Goal: Task Accomplishment & Management: Manage account settings

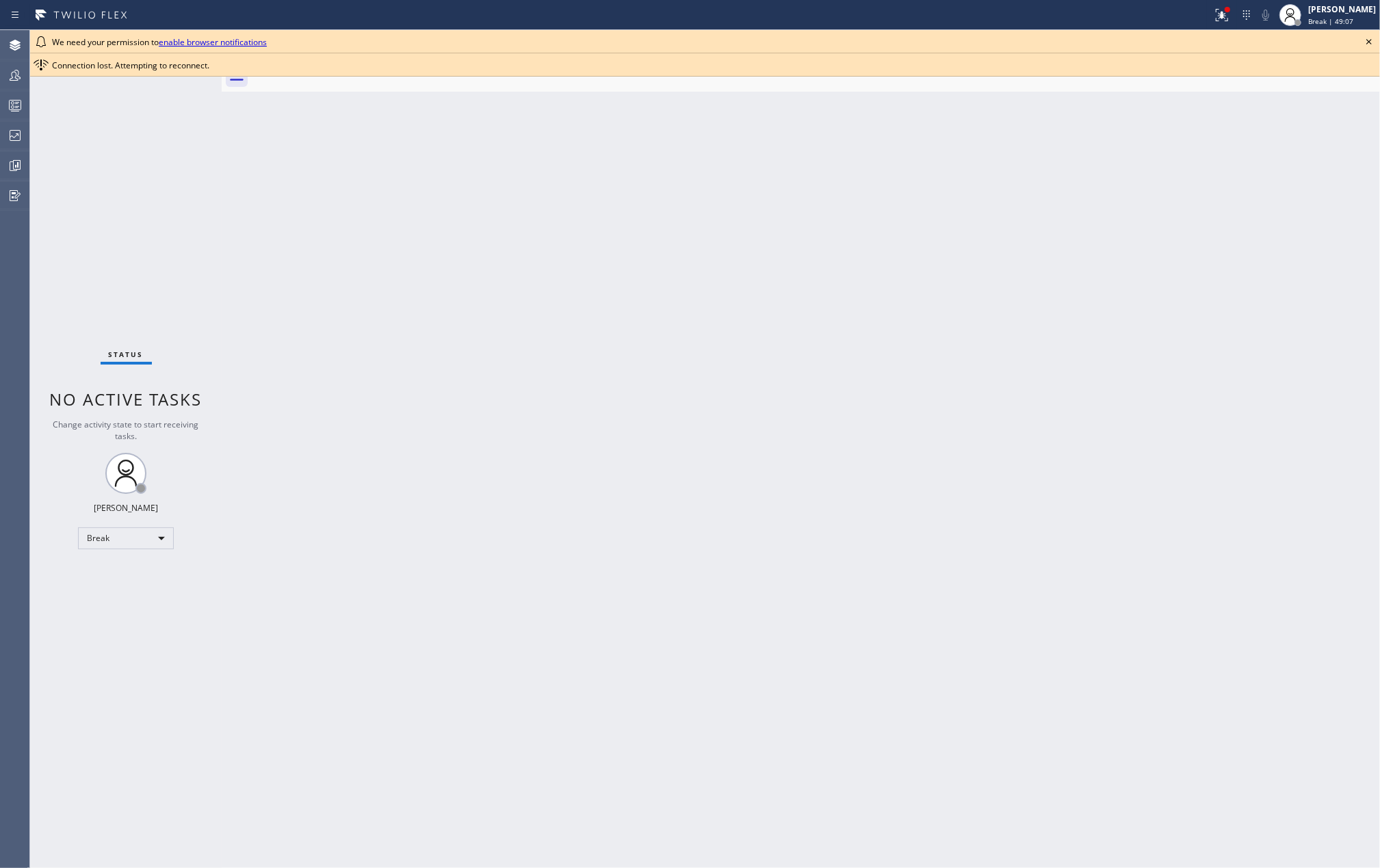
click at [1367, 40] on icon at bounding box center [1369, 42] width 5 height 5
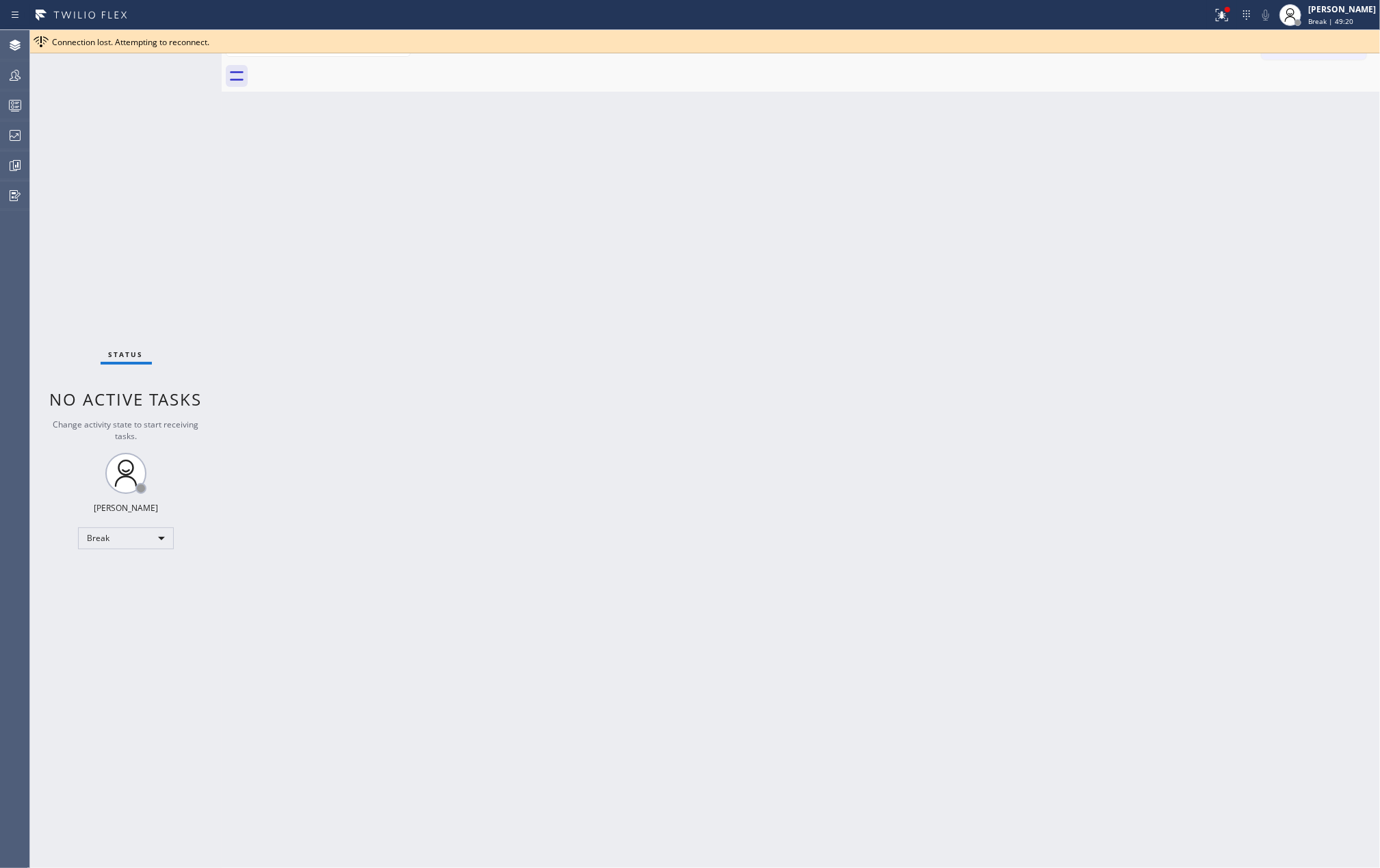
click at [690, 406] on div "Back to Dashboard Change Sender ID Customers Technicians Select a contact Outbo…" at bounding box center [800, 449] width 1159 height 838
click at [1228, 14] on icon at bounding box center [1222, 15] width 13 height 13
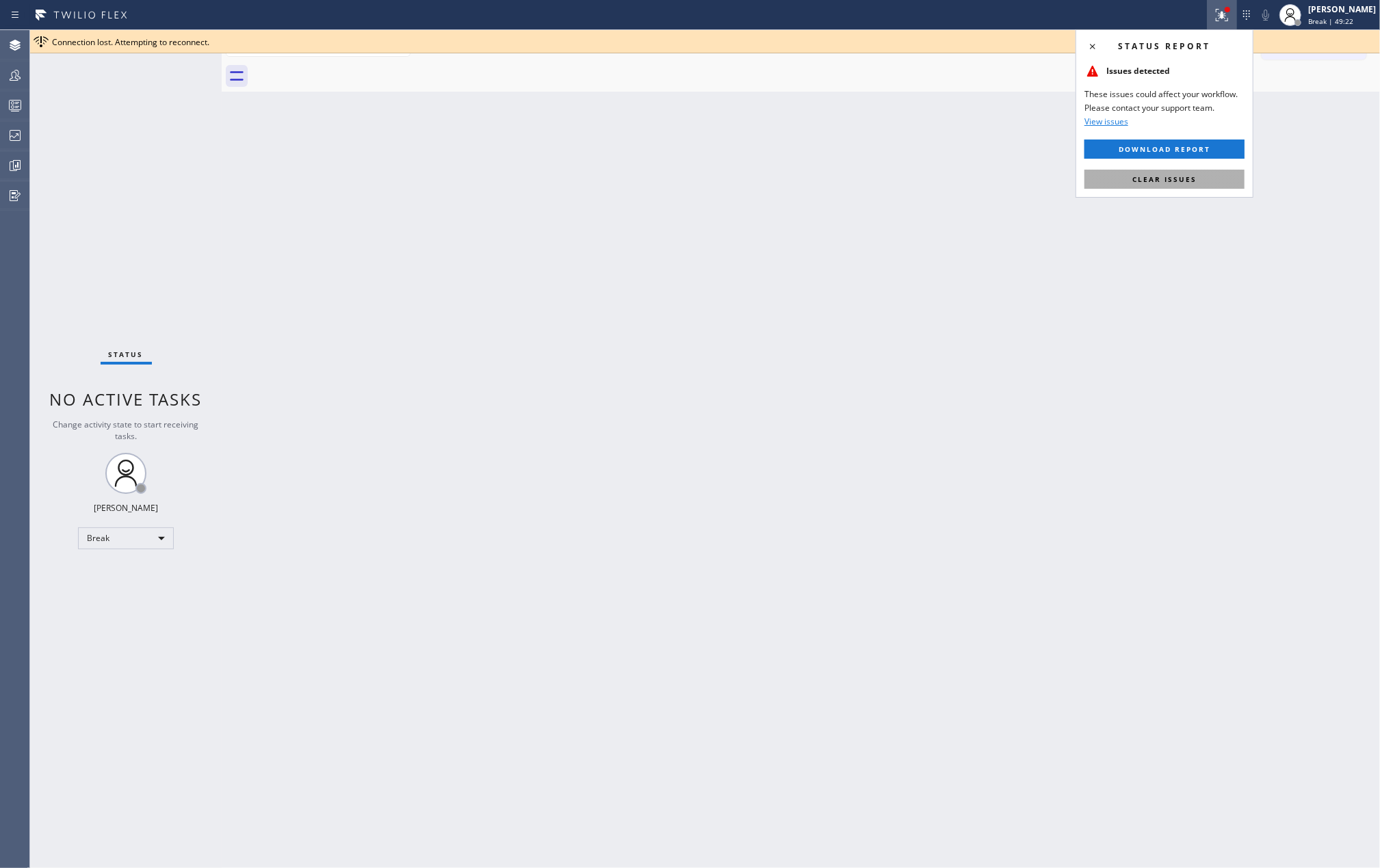
click at [1184, 176] on span "Clear issues" at bounding box center [1164, 179] width 64 height 10
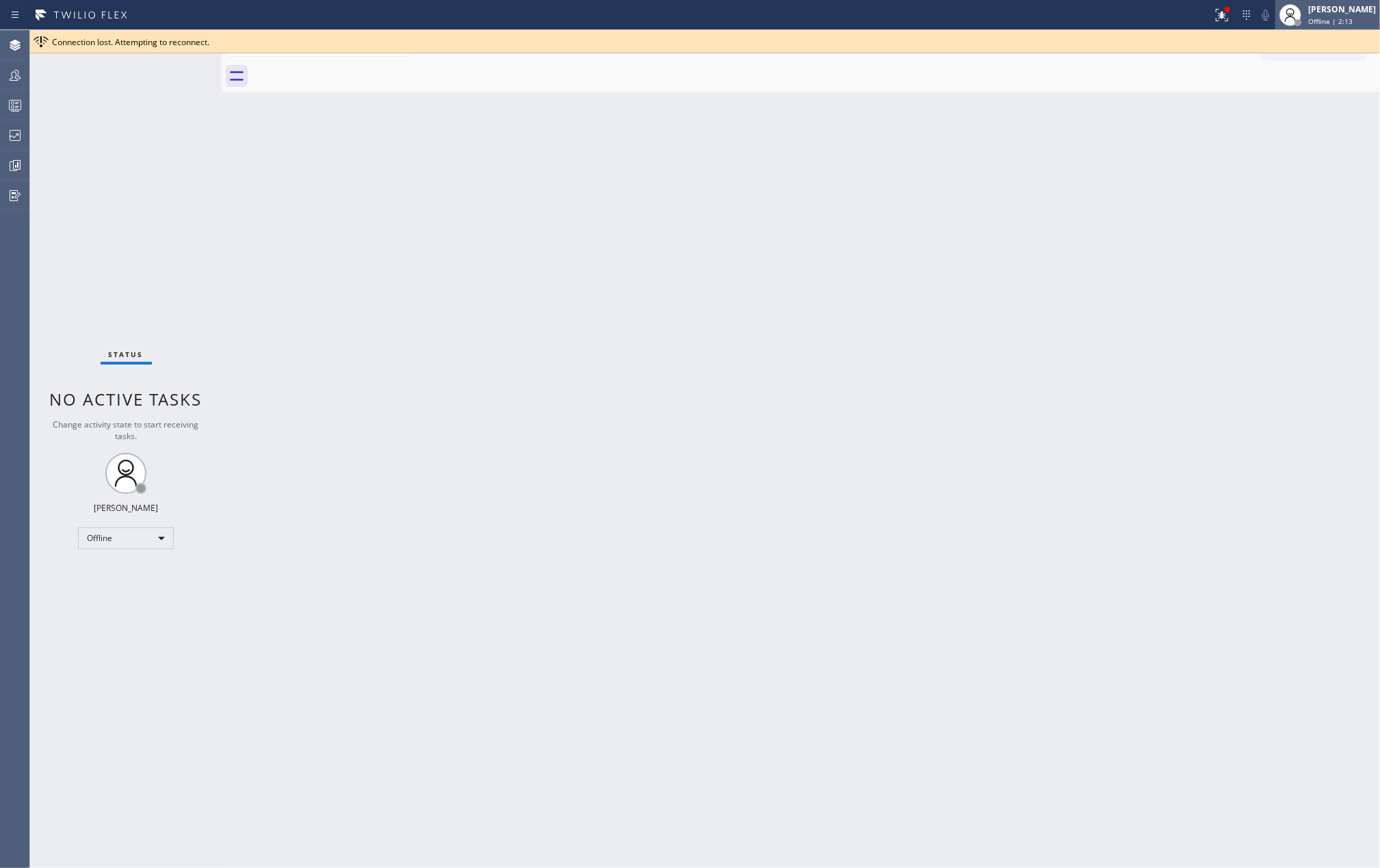
click at [1353, 16] on span "Offline | 2:13" at bounding box center [1329, 21] width 44 height 10
click at [1310, 82] on button "Unavailable" at bounding box center [1311, 90] width 137 height 18
click at [10, 78] on icon at bounding box center [15, 75] width 16 height 16
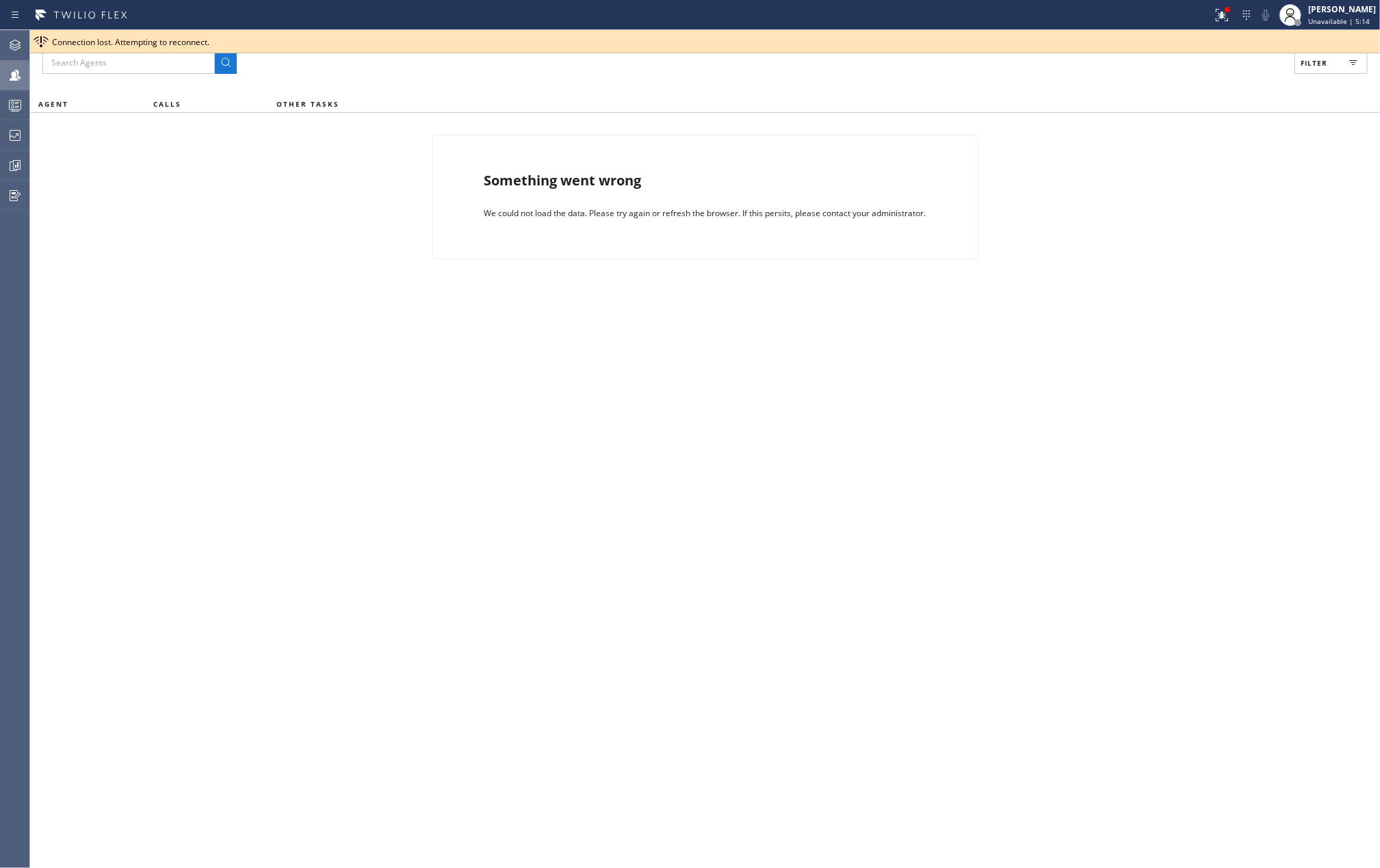
click at [620, 91] on div "Filter AGENT CALLS OTHER TASKS Something went wrong We could not load the data.…" at bounding box center [704, 449] width 1350 height 838
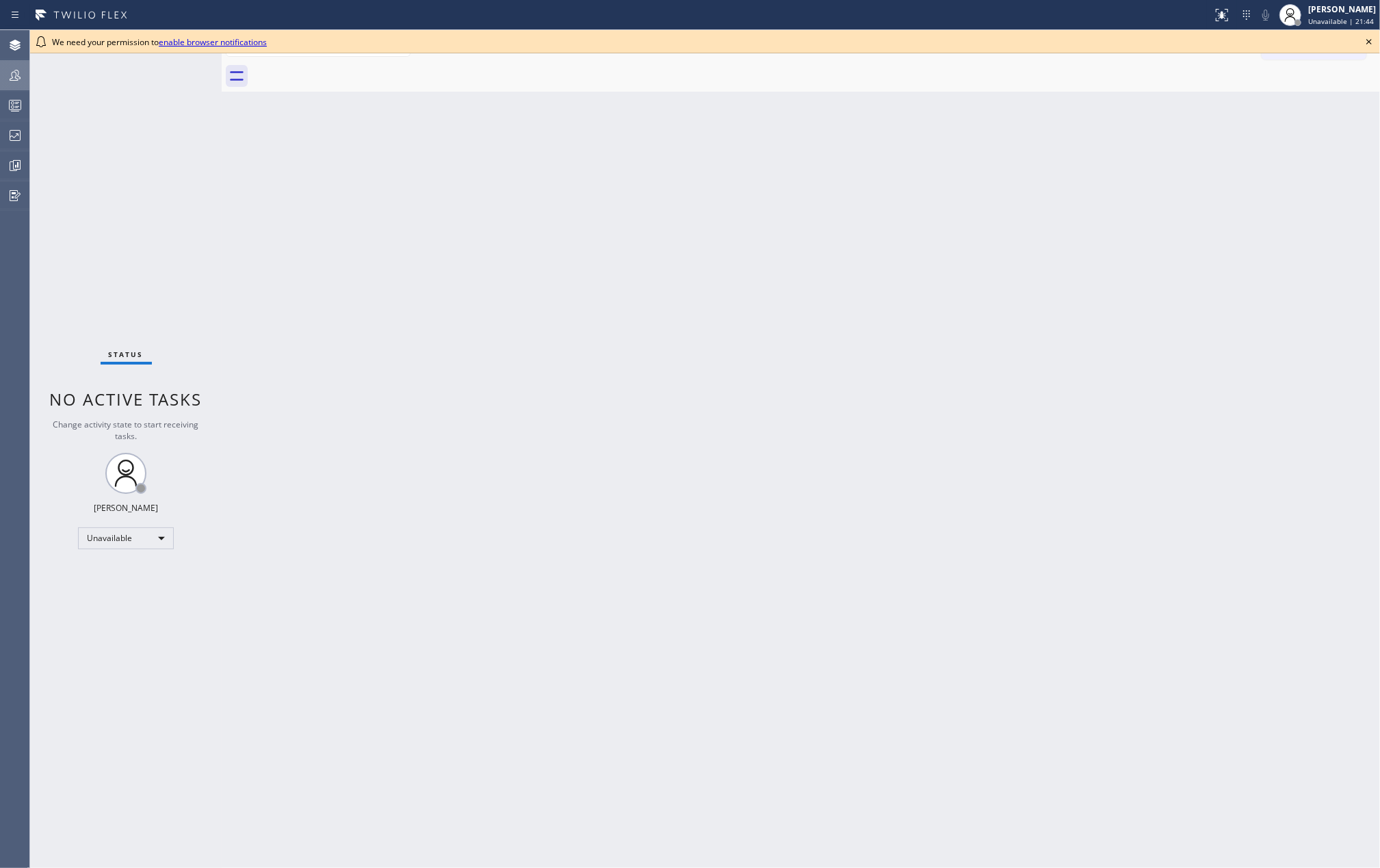
click at [15, 78] on icon at bounding box center [15, 75] width 16 height 16
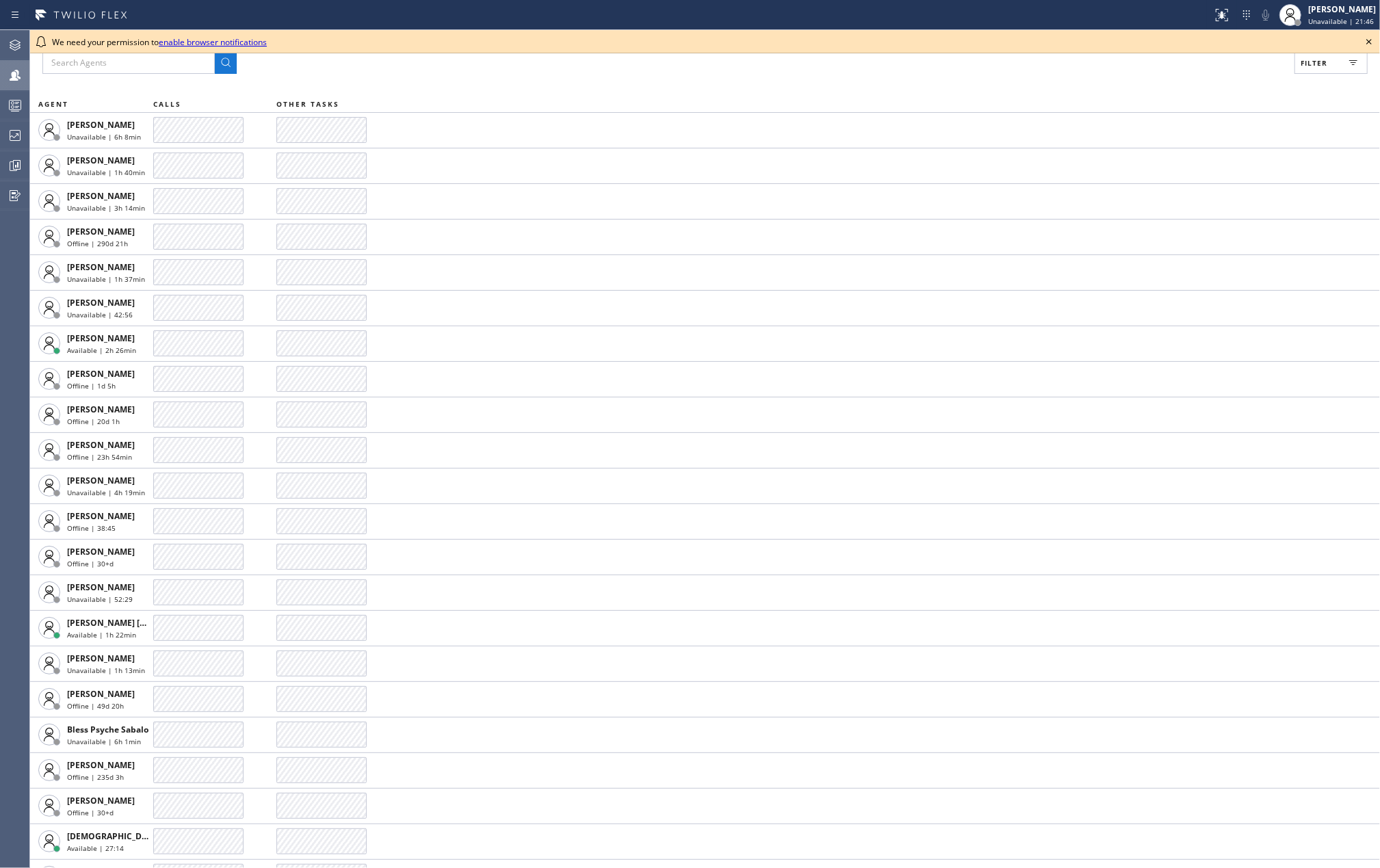
click at [1366, 45] on icon at bounding box center [1369, 42] width 16 height 16
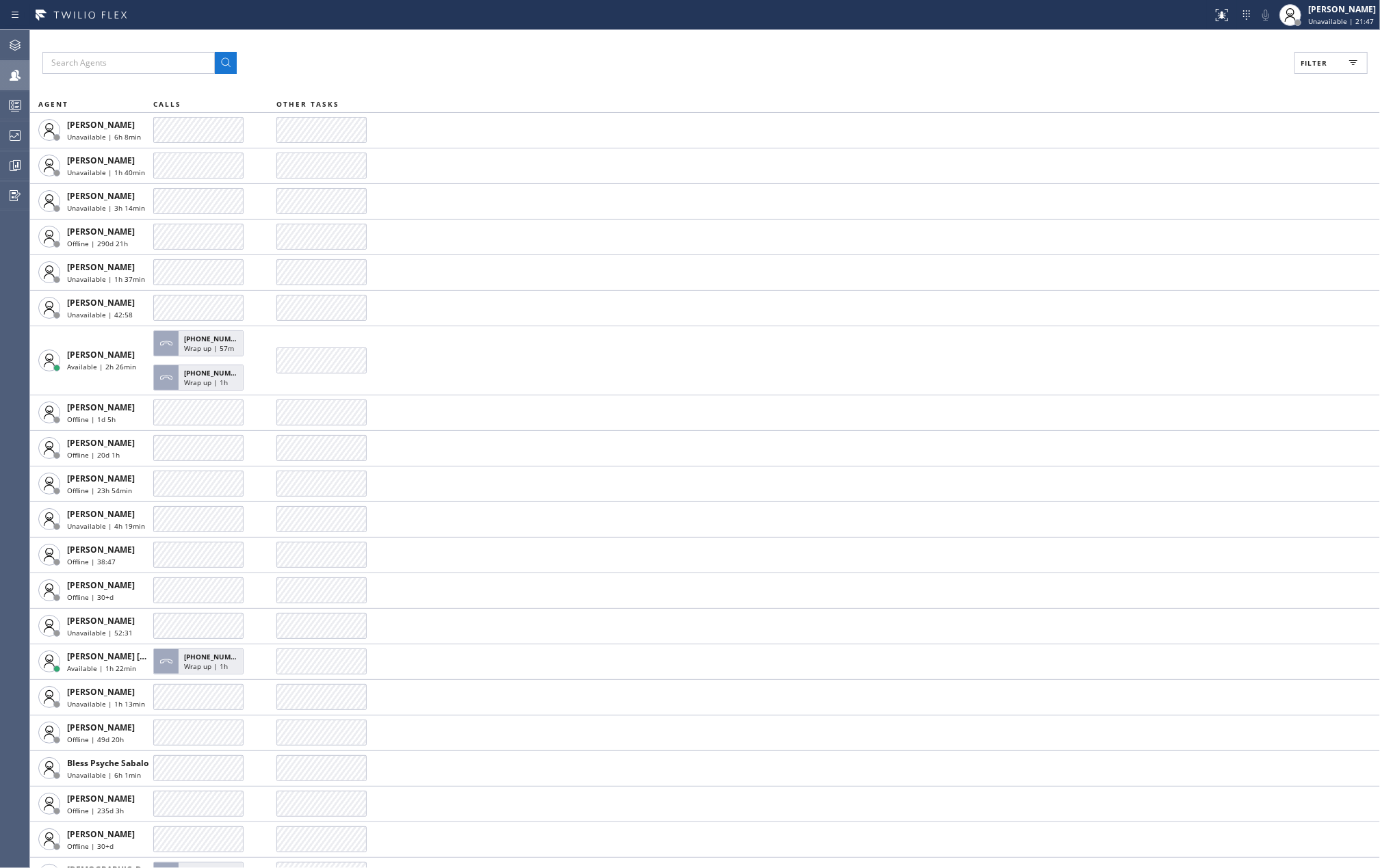
click at [1314, 63] on span "Filter" at bounding box center [1314, 62] width 27 height 10
click at [1212, 160] on label "Available" at bounding box center [1279, 162] width 180 height 12
click at [1189, 160] on input "Available" at bounding box center [1180, 162] width 16 height 16
checkbox input "true"
click at [1206, 204] on label "Break" at bounding box center [1279, 205] width 180 height 12
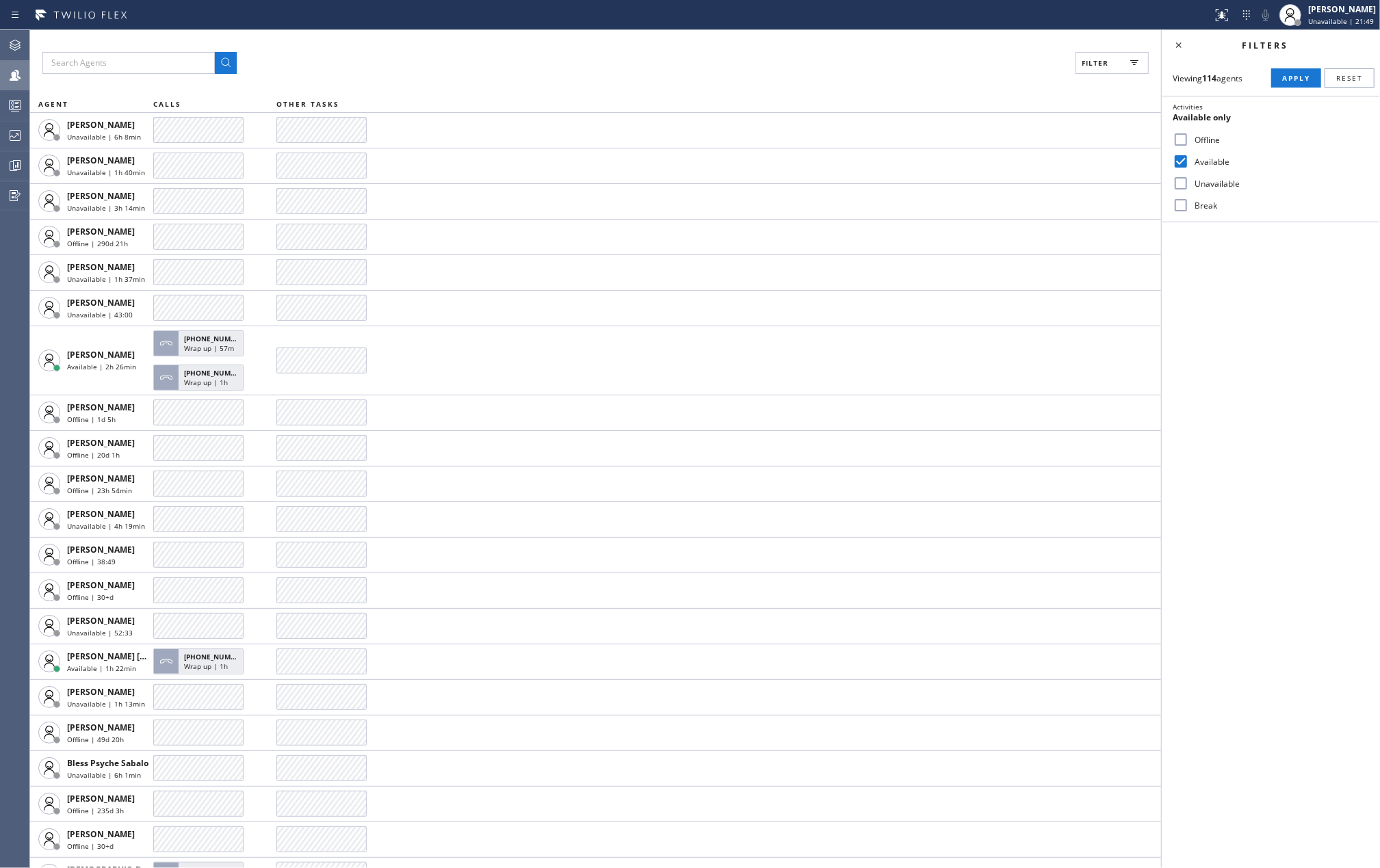
click at [1189, 204] on input "Break" at bounding box center [1180, 205] width 16 height 16
checkbox input "true"
click at [1291, 74] on span "Apply" at bounding box center [1296, 78] width 28 height 10
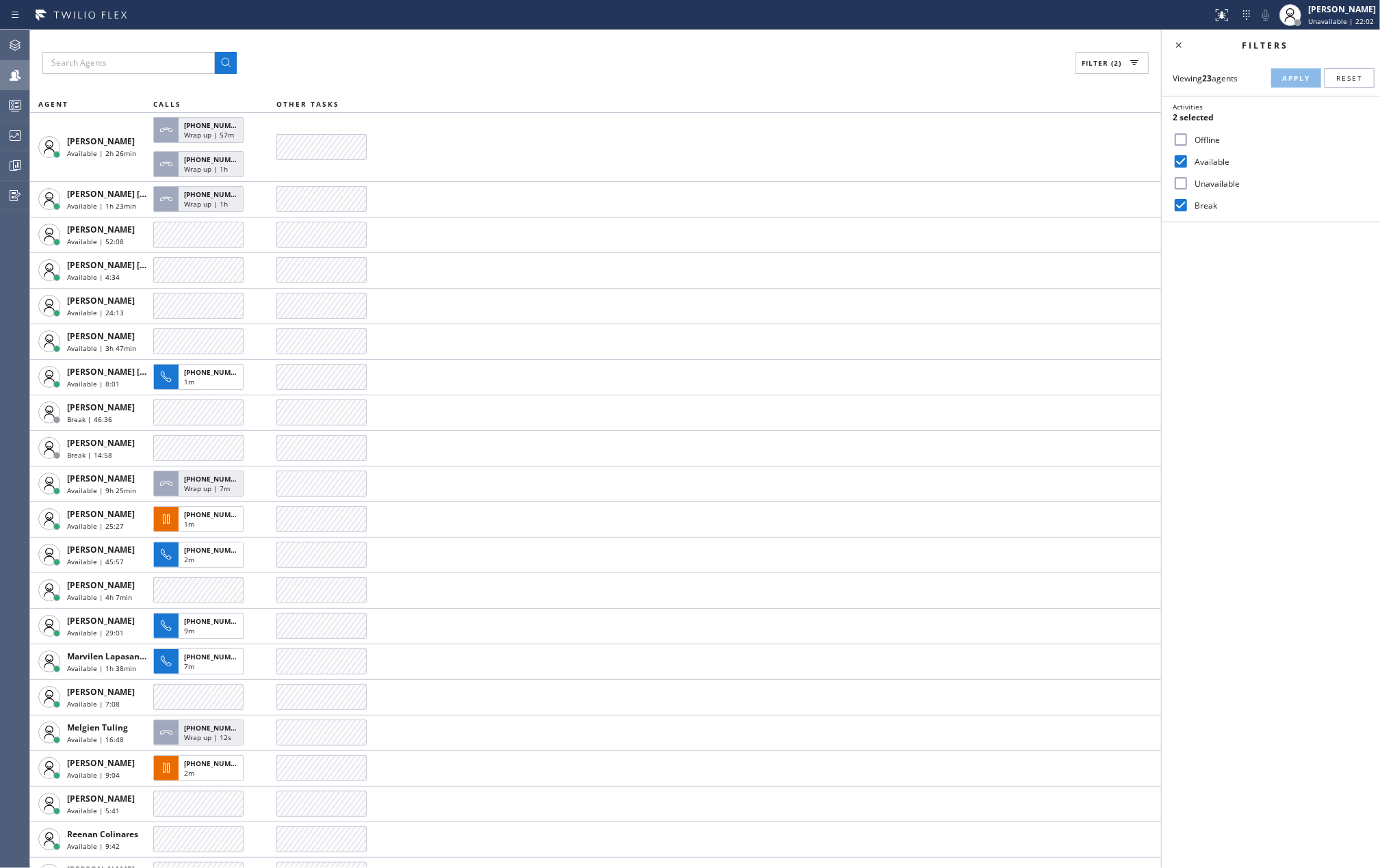
click at [1180, 181] on input "Unavailable" at bounding box center [1180, 183] width 16 height 16
click at [1294, 80] on span "Apply" at bounding box center [1296, 78] width 28 height 10
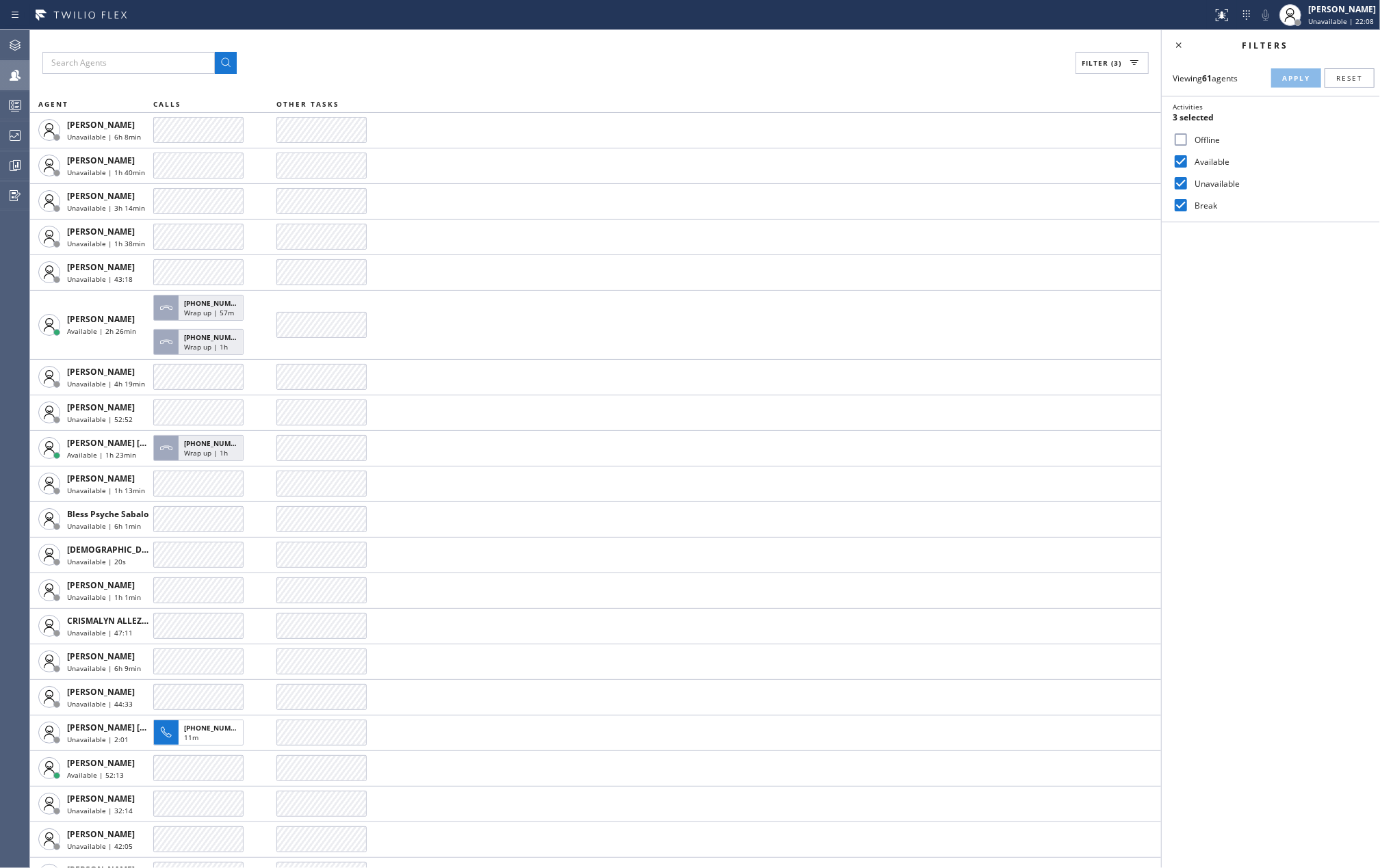
click at [1186, 179] on input "Unavailable" at bounding box center [1180, 183] width 16 height 16
checkbox input "false"
click at [1307, 75] on span "Apply" at bounding box center [1296, 78] width 28 height 10
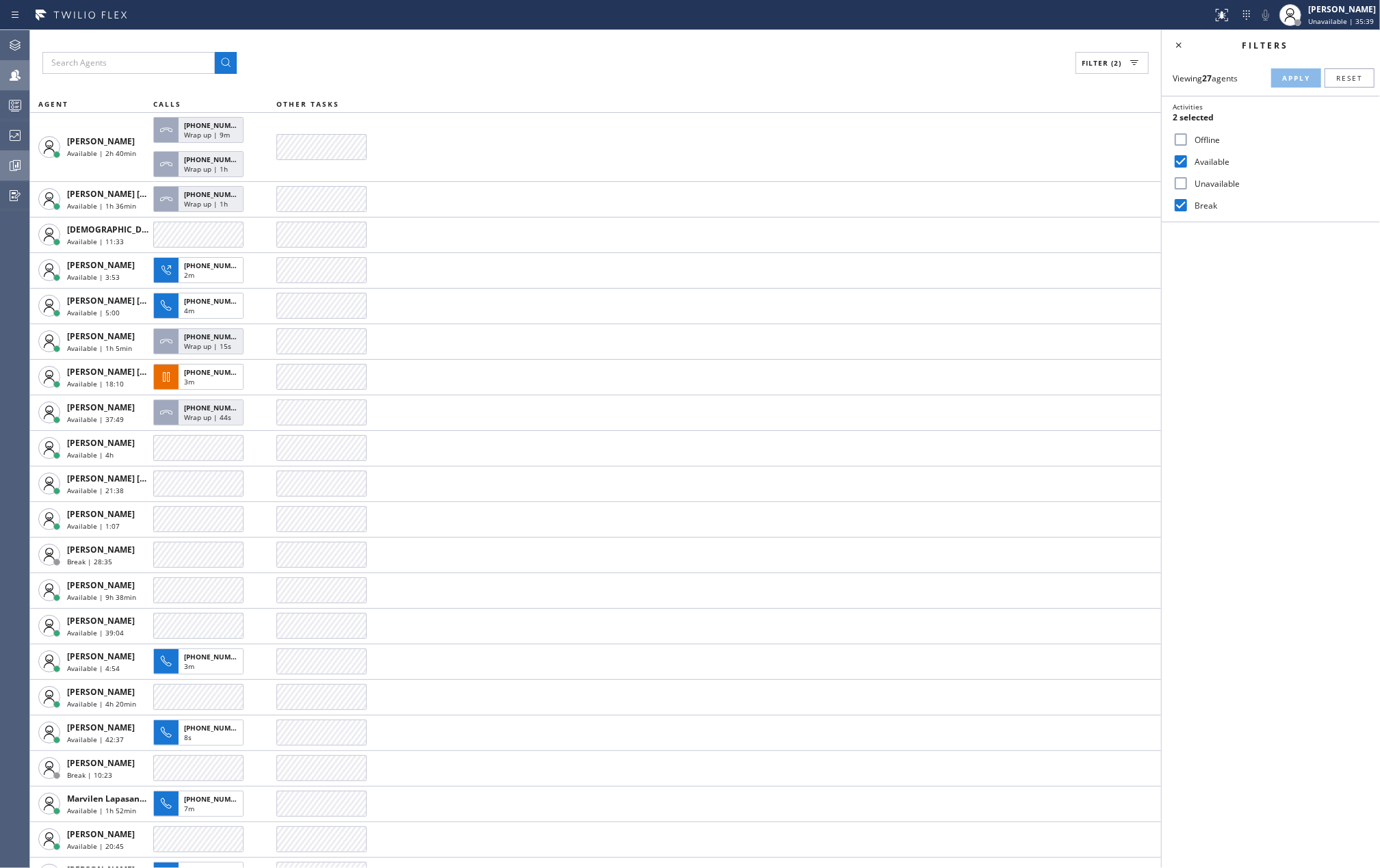
click at [11, 165] on icon at bounding box center [15, 165] width 16 height 16
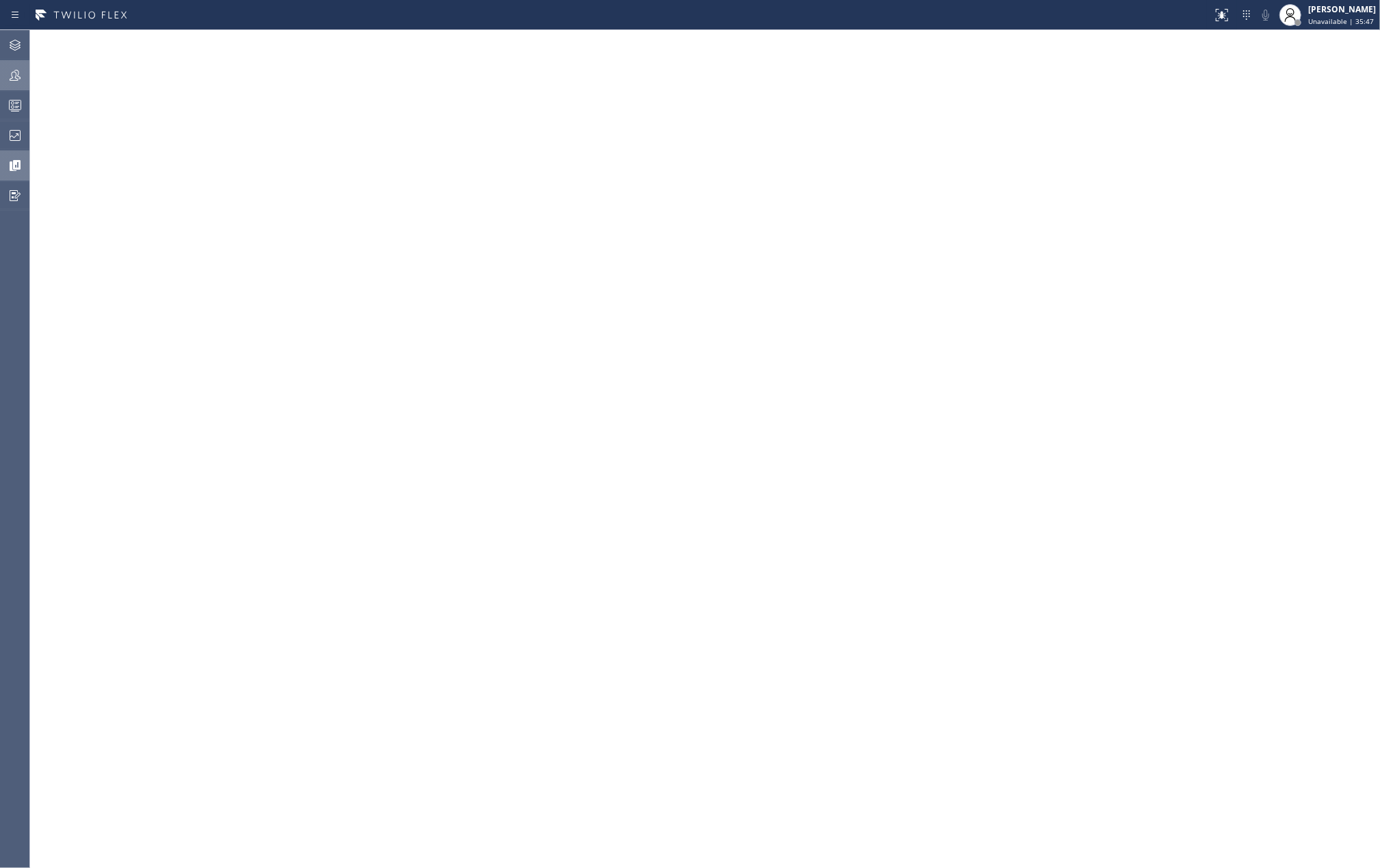
click at [780, 20] on div at bounding box center [606, 15] width 1201 height 22
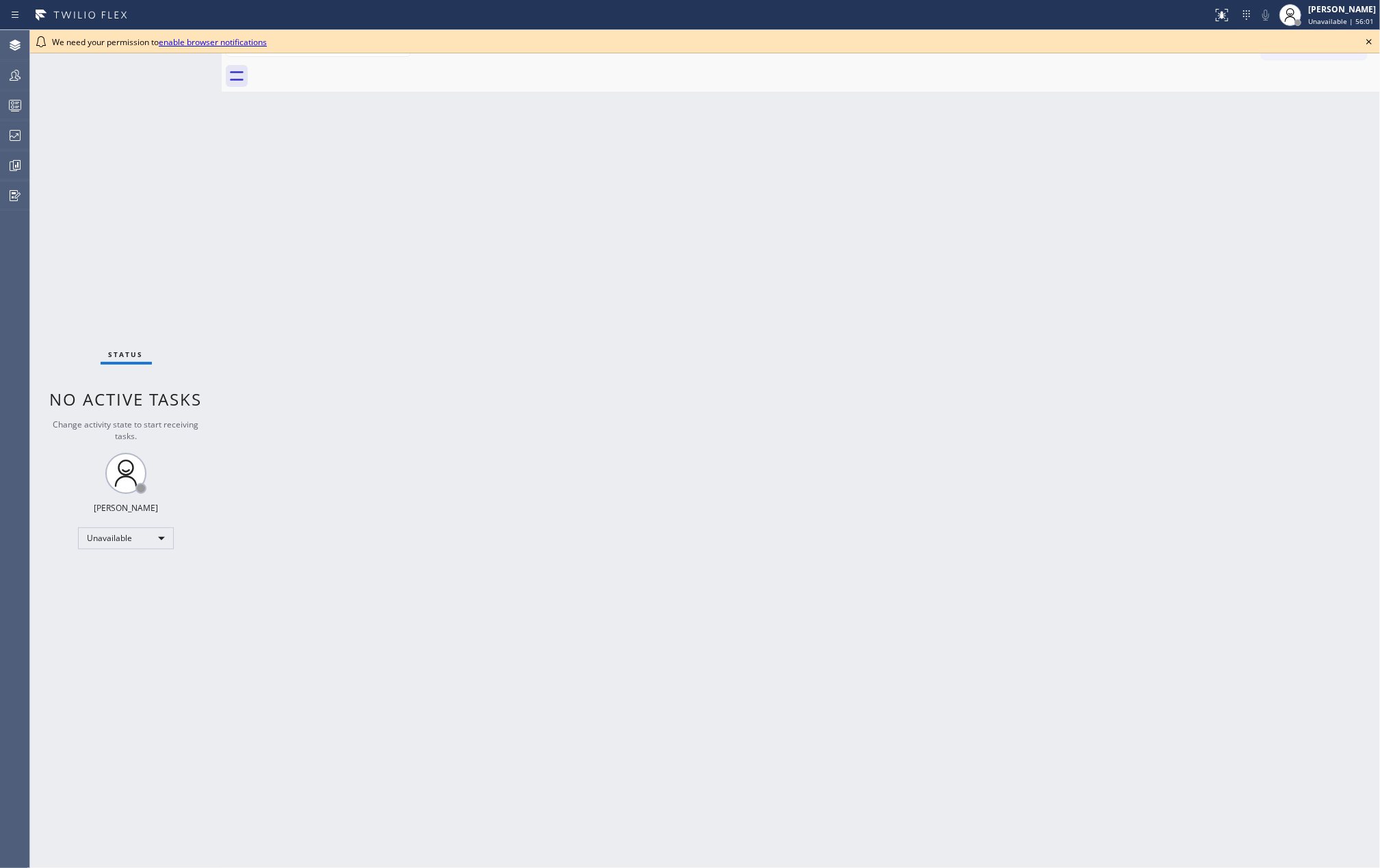
click at [1370, 31] on div "We need your permission to enable browser notifications" at bounding box center [704, 42] width 1350 height 23
click at [1370, 39] on icon at bounding box center [1369, 42] width 16 height 16
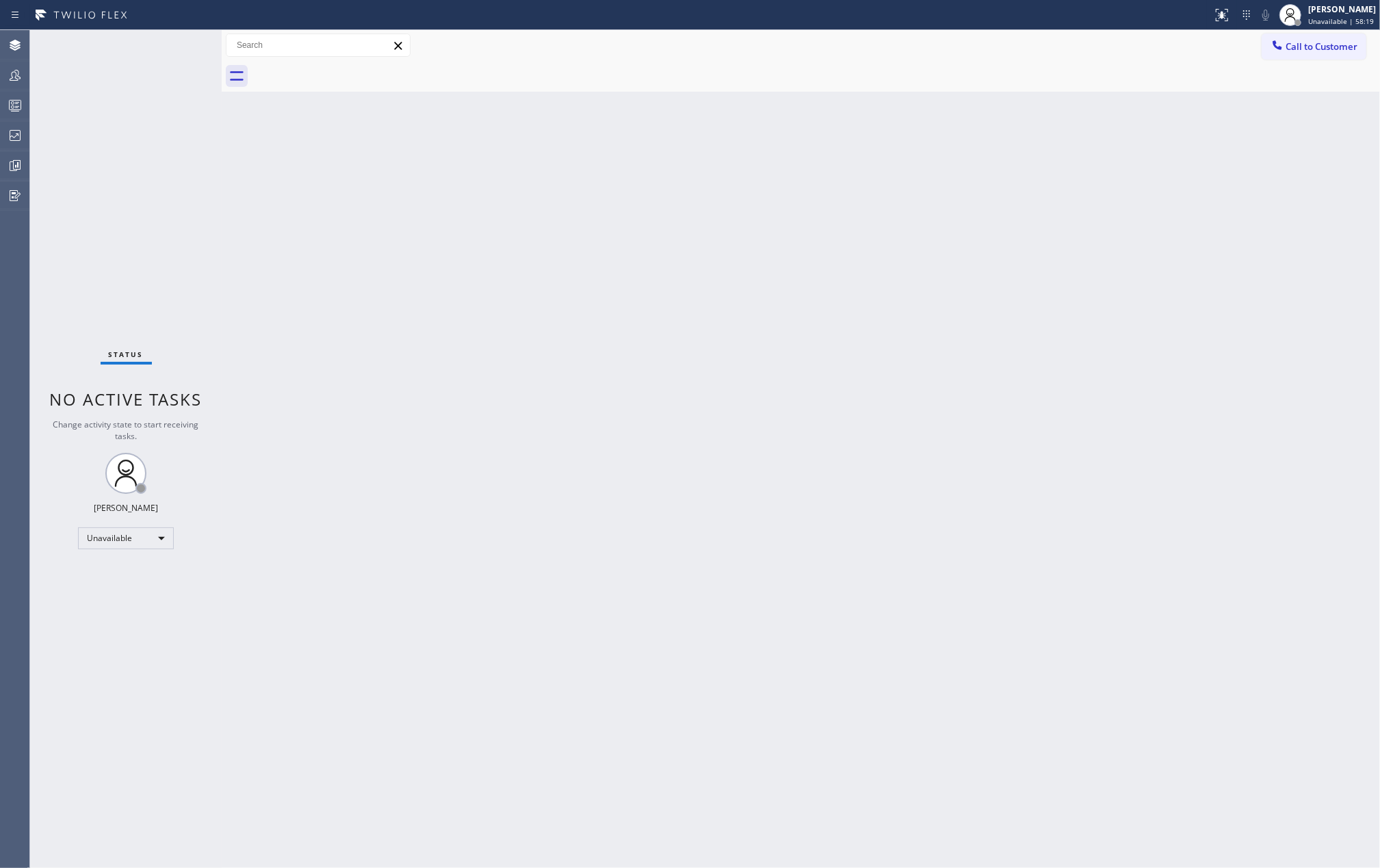
click at [367, 126] on div "Back to Dashboard Change Sender ID Customers Technicians Select a contact Outbo…" at bounding box center [800, 449] width 1159 height 838
click at [14, 167] on icon at bounding box center [15, 165] width 16 height 16
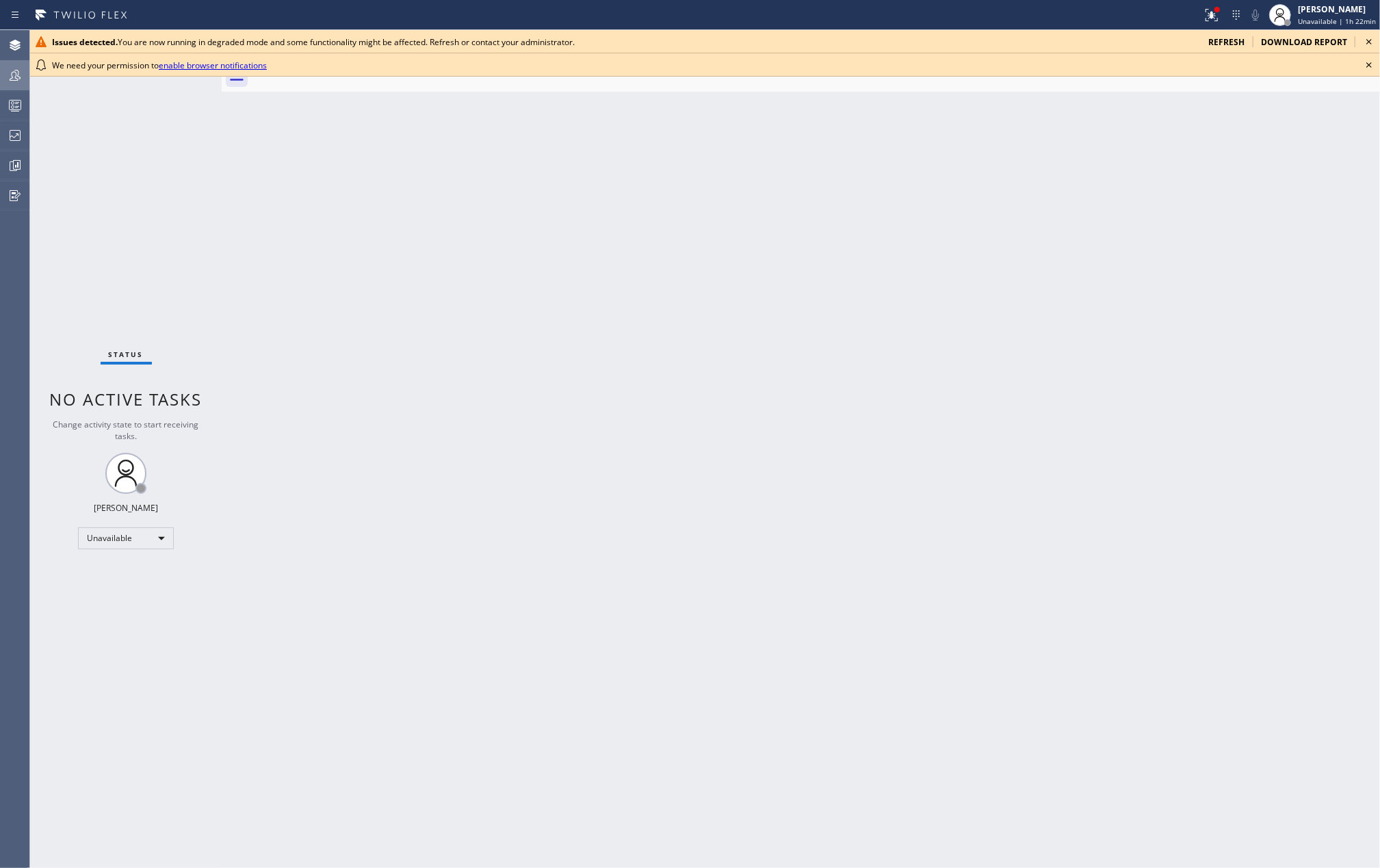
click at [12, 75] on icon at bounding box center [15, 75] width 11 height 11
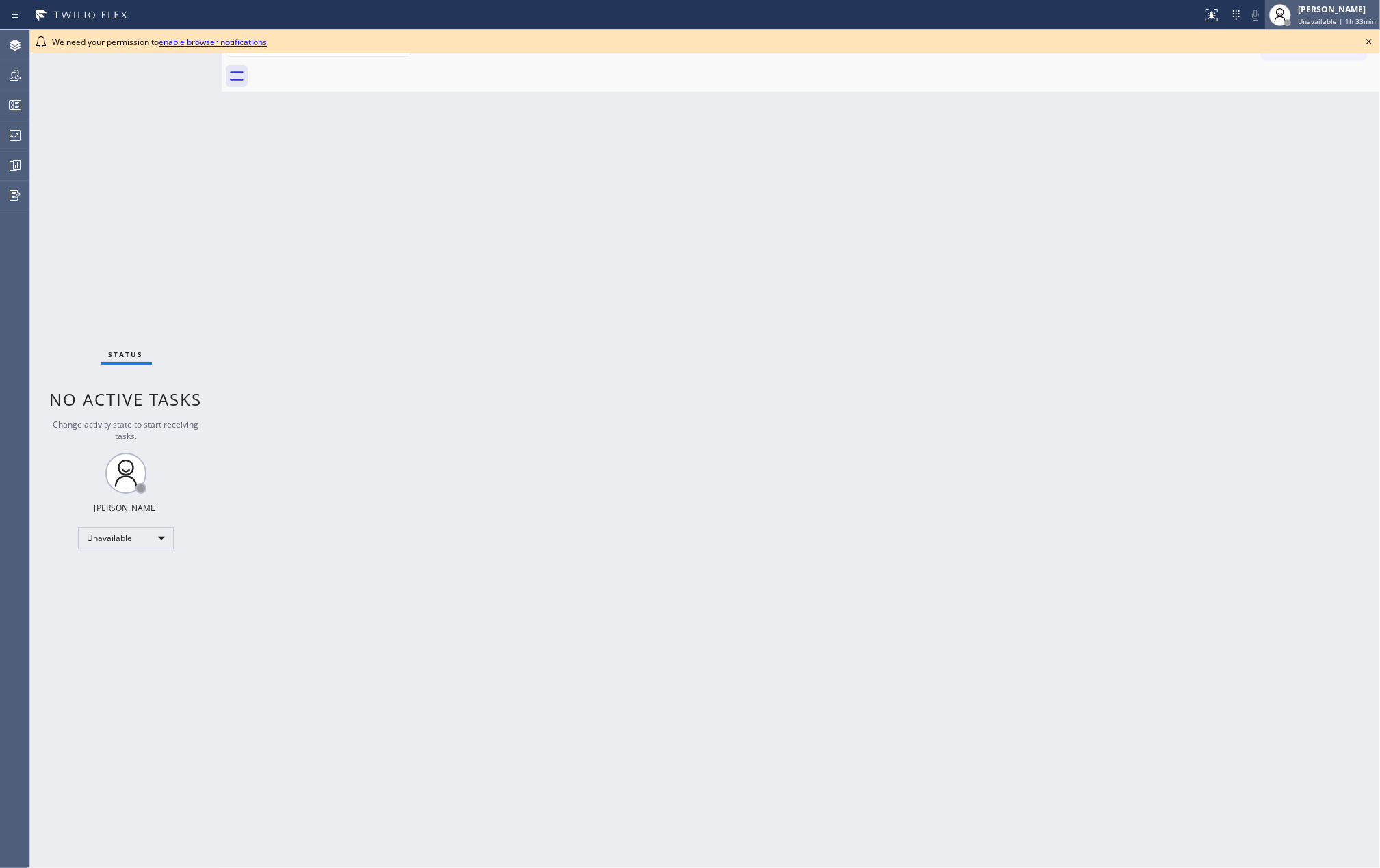
click at [1314, 18] on span "Unavailable | 1h 33min" at bounding box center [1337, 21] width 78 height 10
click at [1301, 58] on button "Offline" at bounding box center [1311, 55] width 137 height 18
click at [648, 175] on div "Back to Dashboard Change Sender ID Customers Technicians Select a contact Outbo…" at bounding box center [800, 449] width 1159 height 838
click at [1364, 38] on icon at bounding box center [1369, 42] width 16 height 16
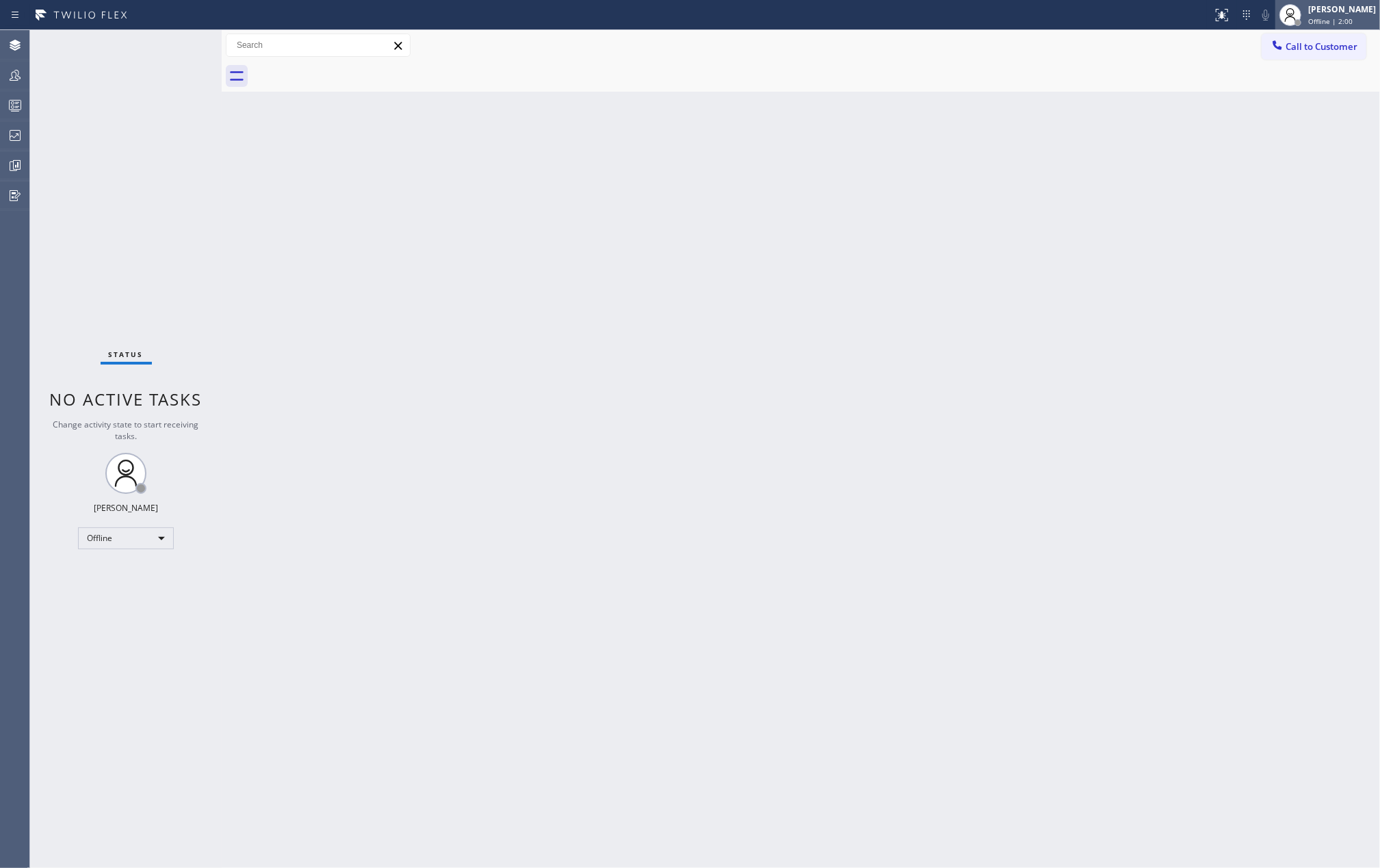
click at [1360, 11] on div "[PERSON_NAME]" at bounding box center [1341, 9] width 68 height 12
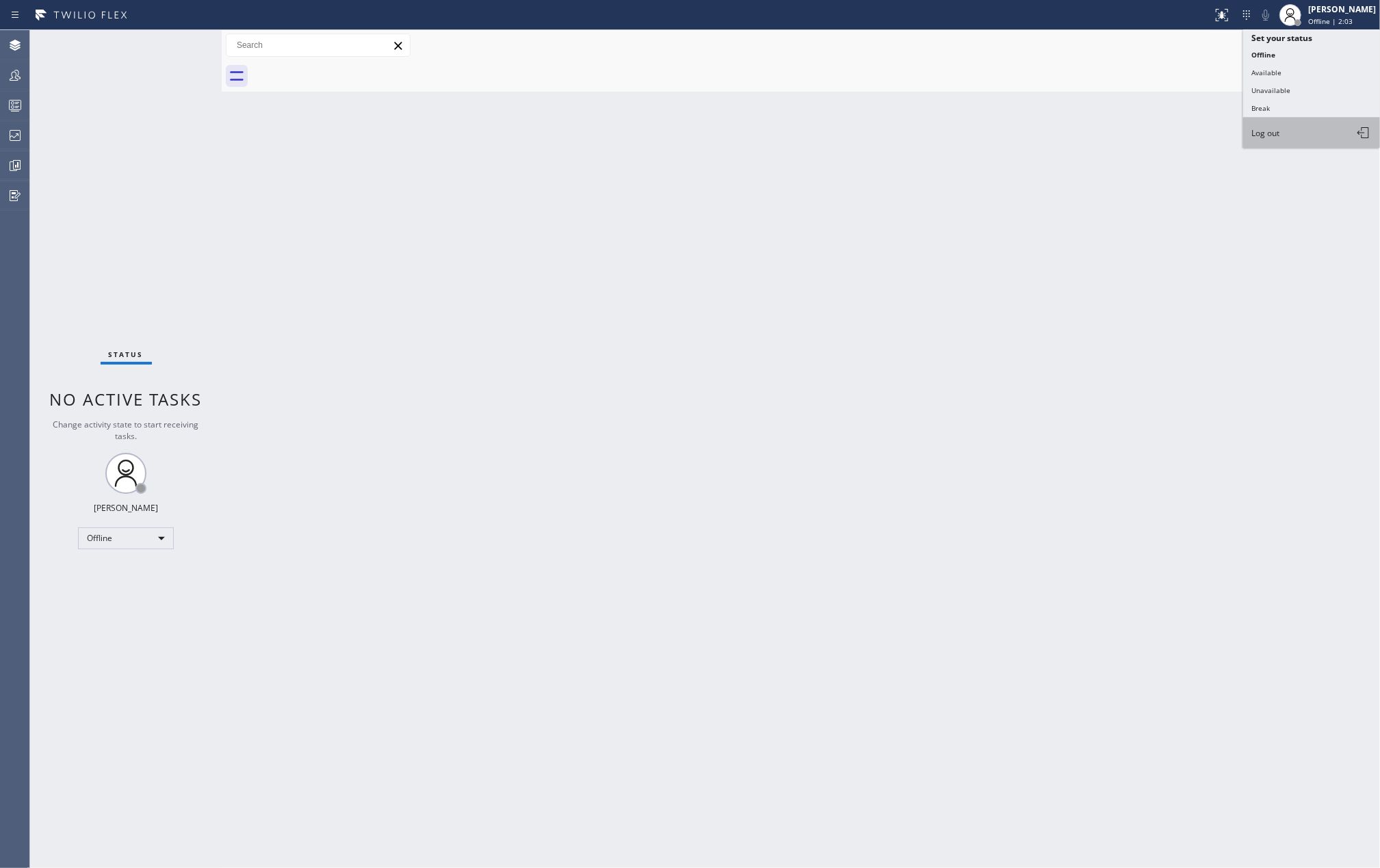
click at [1287, 133] on button "Log out" at bounding box center [1311, 132] width 137 height 30
